Goal: Information Seeking & Learning: Learn about a topic

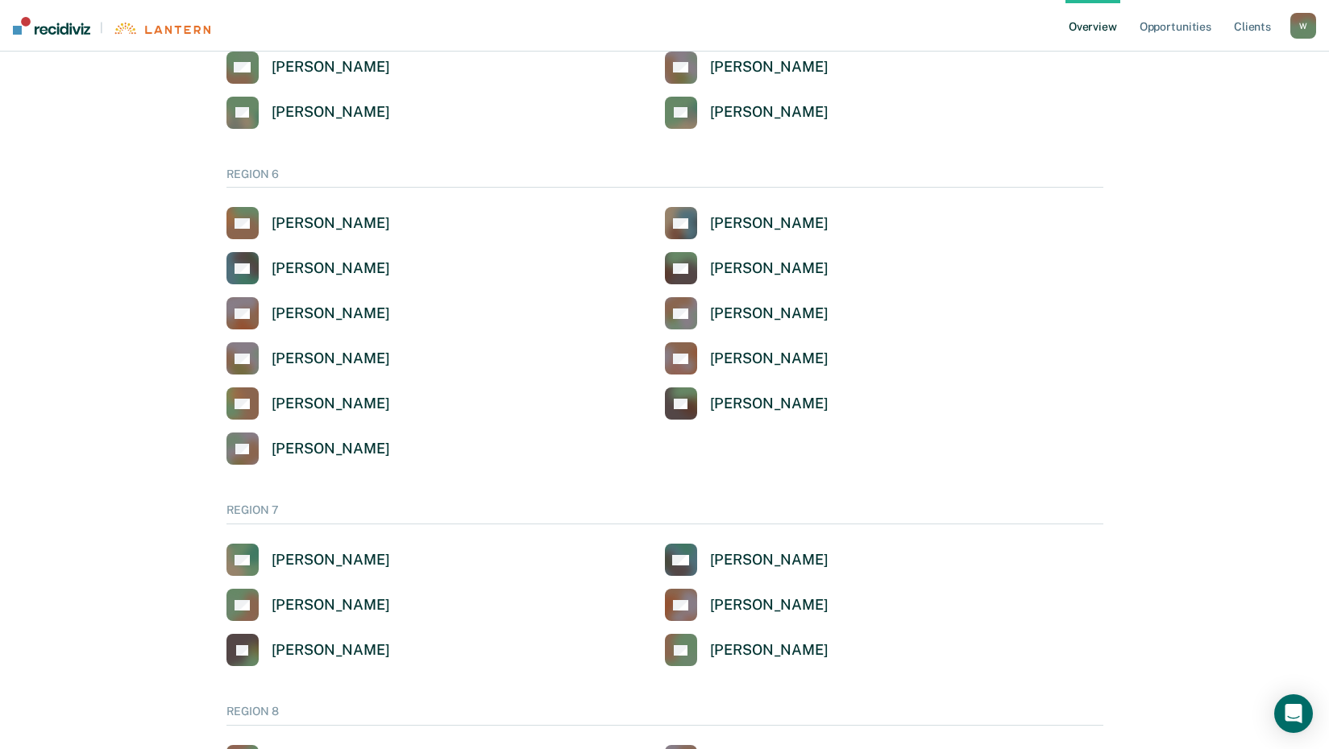
scroll to position [1289, 0]
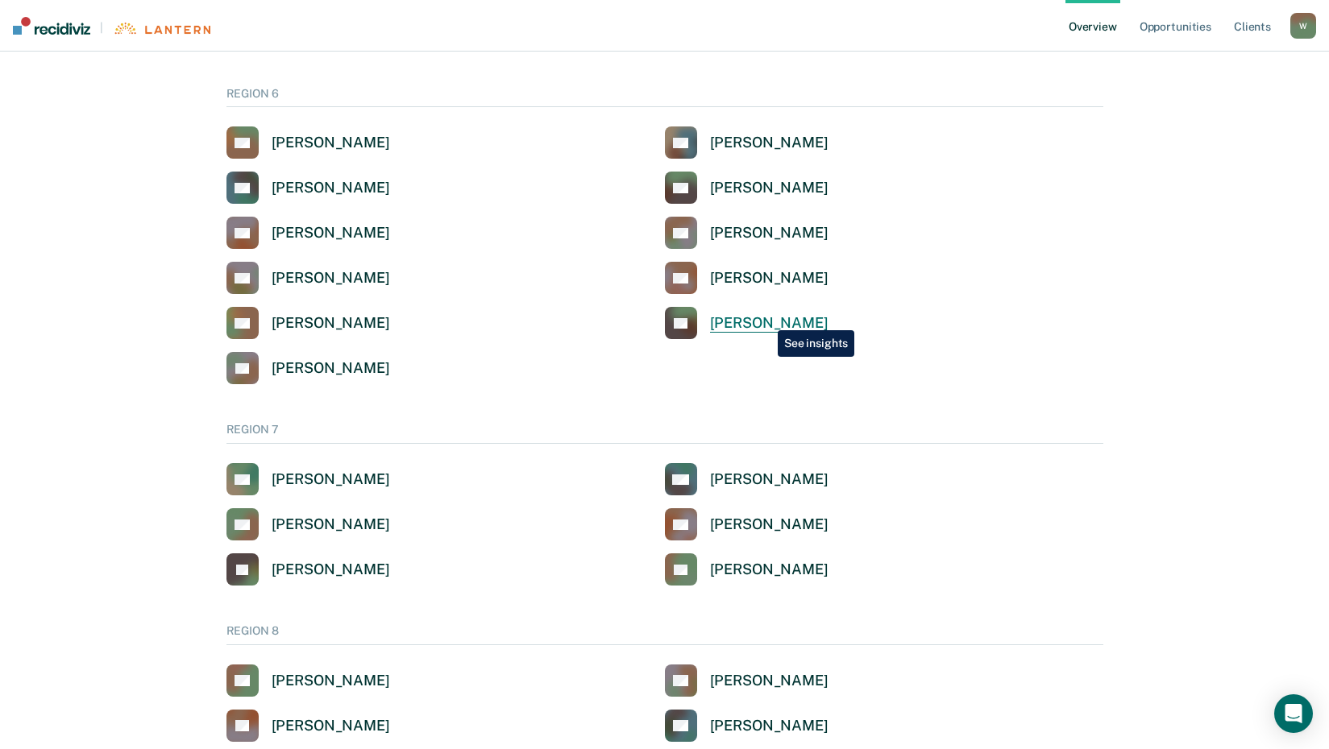
click at [765, 318] on div "[PERSON_NAME]" at bounding box center [769, 323] width 118 height 19
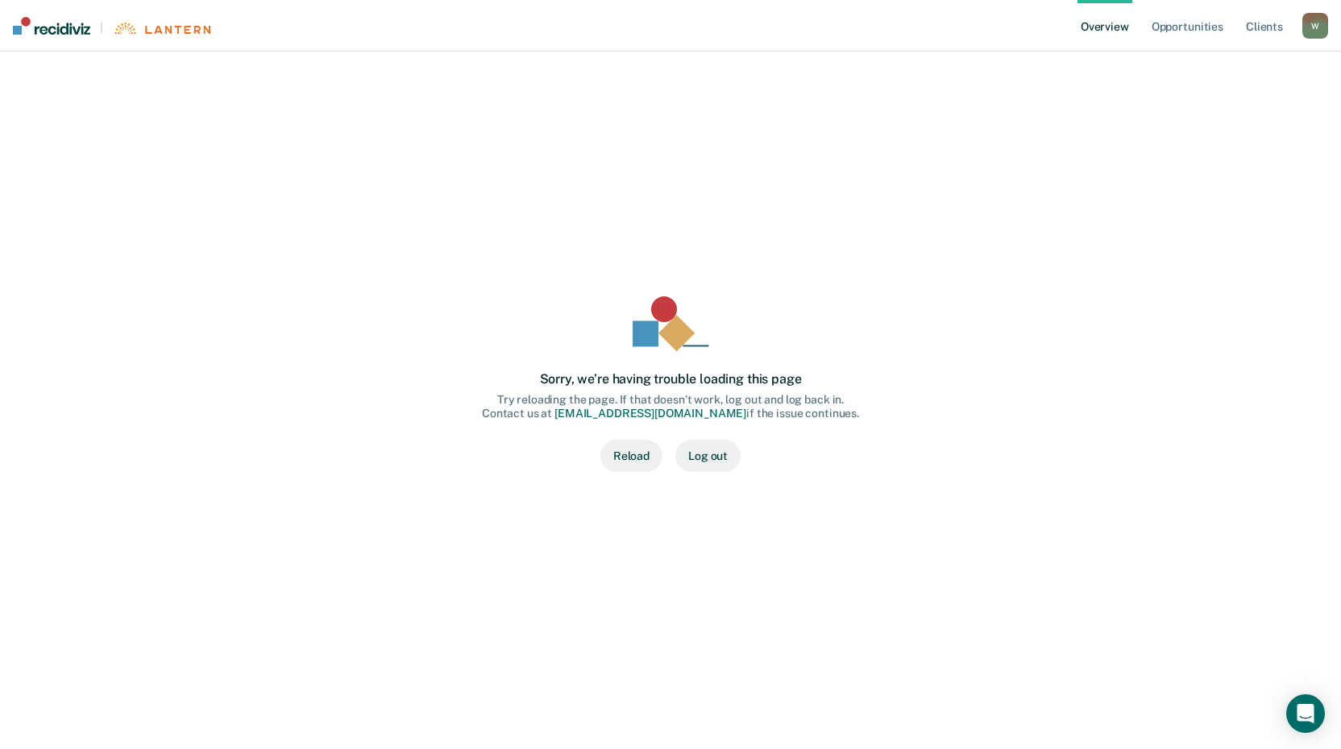
click at [632, 454] on button "Reload" at bounding box center [631, 456] width 62 height 32
